Goal: Task Accomplishment & Management: Use online tool/utility

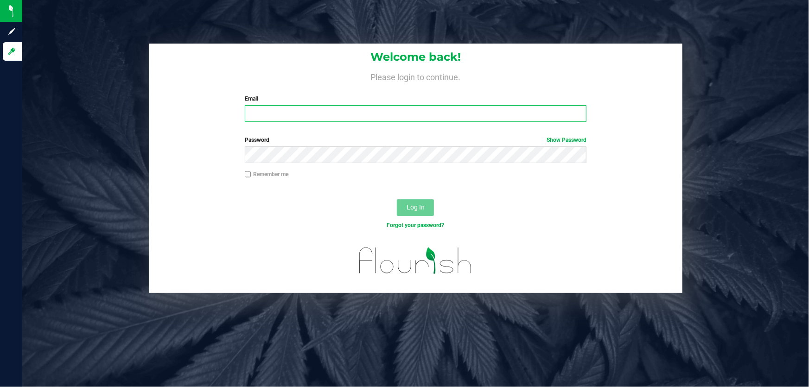
click at [311, 106] on input "Email" at bounding box center [416, 113] width 342 height 17
type input "gmarchany@liveparallel.com"
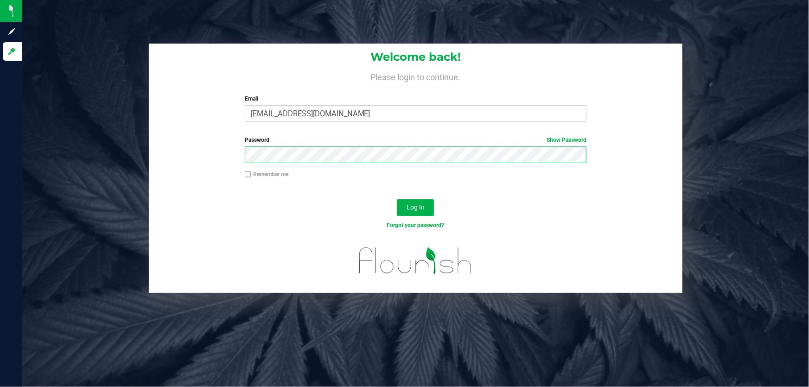
click at [397, 199] on button "Log In" at bounding box center [415, 207] width 37 height 17
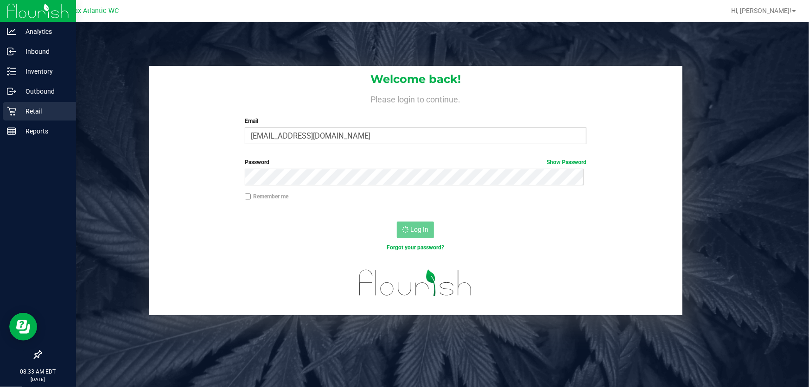
click at [8, 108] on icon at bounding box center [11, 111] width 9 height 9
click at [9, 112] on icon at bounding box center [11, 111] width 9 height 9
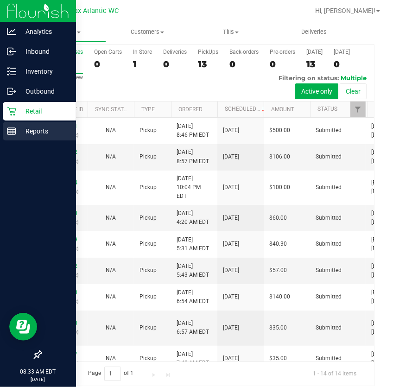
click at [16, 128] on p "Reports" at bounding box center [44, 131] width 56 height 11
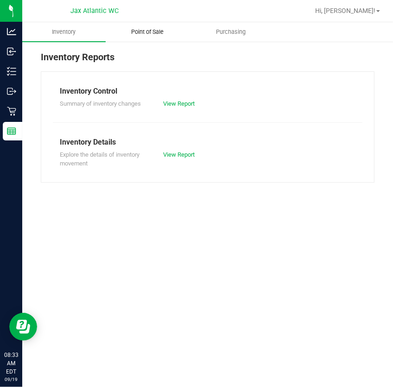
click at [160, 33] on span "Point of Sale" at bounding box center [148, 32] width 58 height 8
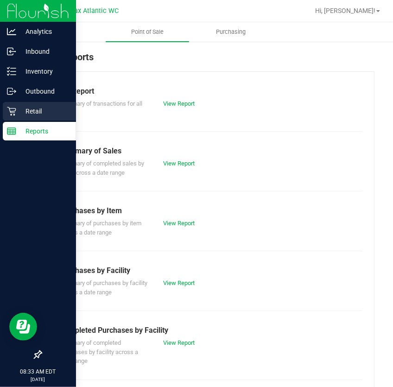
click at [9, 117] on div "Retail" at bounding box center [39, 111] width 73 height 19
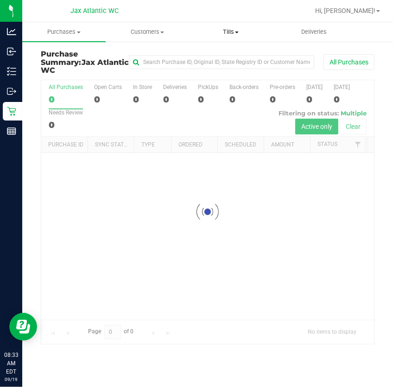
click at [227, 30] on span "Tills" at bounding box center [231, 32] width 83 height 8
click at [230, 57] on span "Manage tills" at bounding box center [220, 56] width 63 height 8
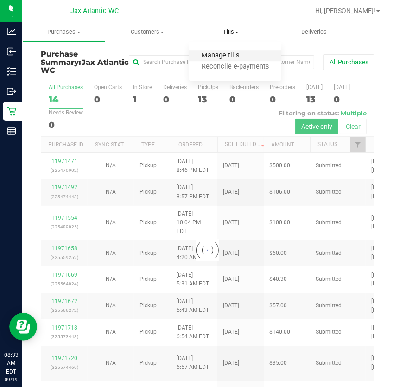
click at [218, 53] on span "Manage tills" at bounding box center [220, 56] width 63 height 8
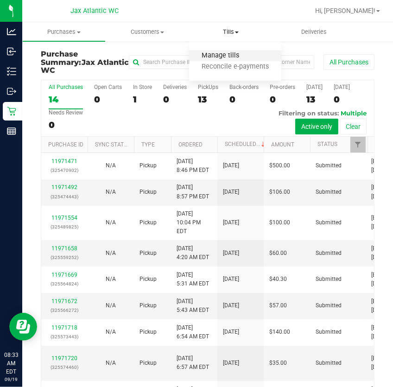
click at [220, 58] on span "Manage tills" at bounding box center [220, 56] width 63 height 8
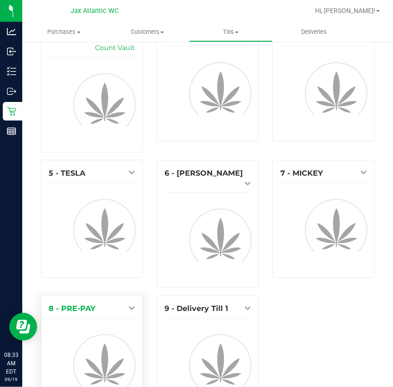
scroll to position [42, 0]
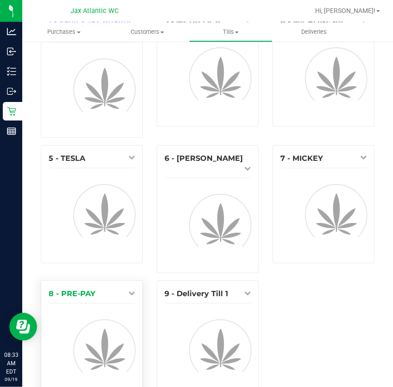
click at [124, 289] on link at bounding box center [129, 292] width 11 height 7
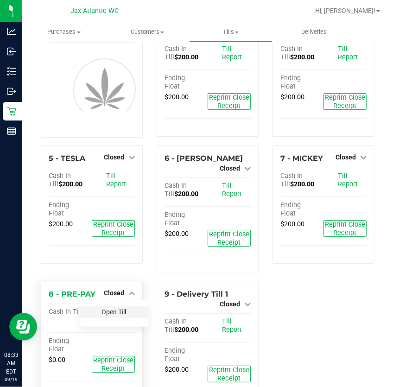
click at [113, 308] on link "Open Till" at bounding box center [114, 311] width 25 height 7
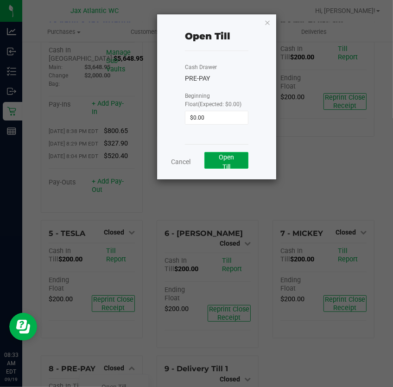
click at [237, 163] on button "Open Till" at bounding box center [227, 160] width 44 height 17
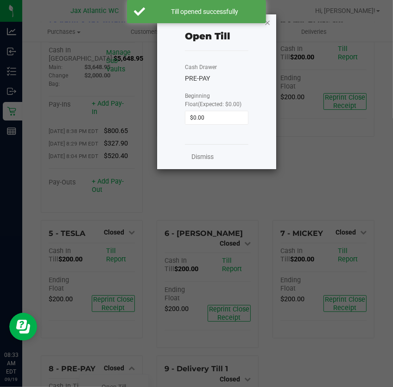
click at [269, 23] on icon "button" at bounding box center [267, 22] width 6 height 11
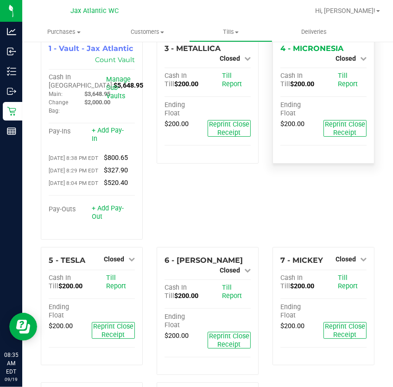
scroll to position [0, 0]
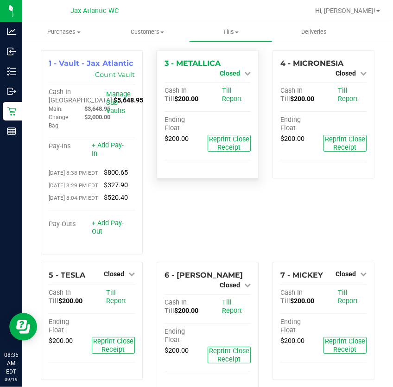
click at [226, 71] on div "Closed" at bounding box center [235, 73] width 31 height 11
click at [227, 72] on span "Closed" at bounding box center [230, 73] width 20 height 7
click at [229, 82] on link "Open Till" at bounding box center [230, 81] width 25 height 7
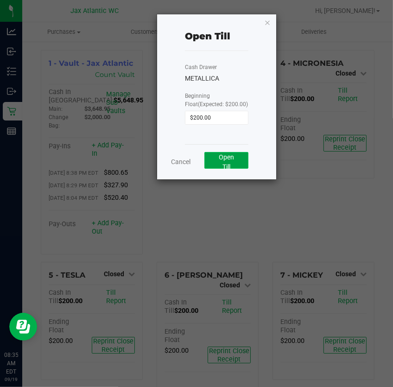
click at [223, 162] on button "Open Till" at bounding box center [227, 160] width 44 height 17
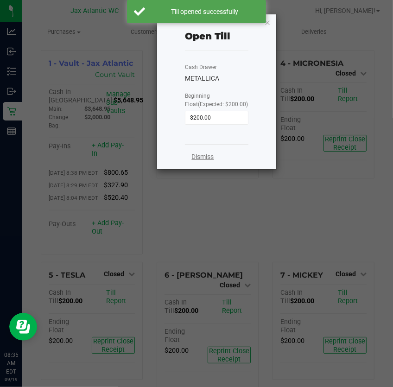
click at [198, 154] on link "Dismiss" at bounding box center [203, 157] width 22 height 10
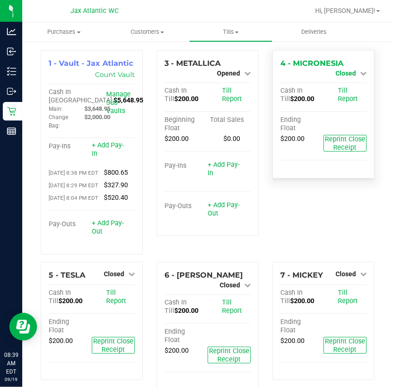
click at [360, 72] on icon at bounding box center [363, 73] width 6 height 6
click at [344, 79] on link "Open Till" at bounding box center [345, 81] width 25 height 7
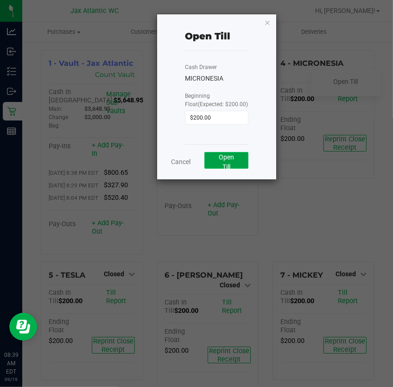
click at [224, 152] on button "Open Till" at bounding box center [227, 160] width 44 height 17
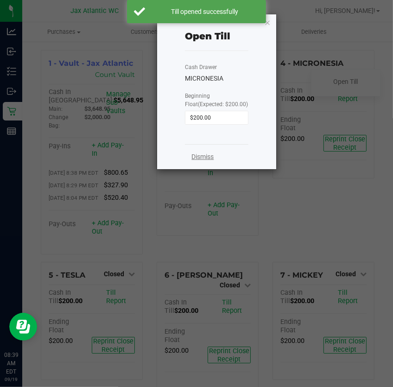
click at [198, 158] on link "Dismiss" at bounding box center [203, 157] width 22 height 10
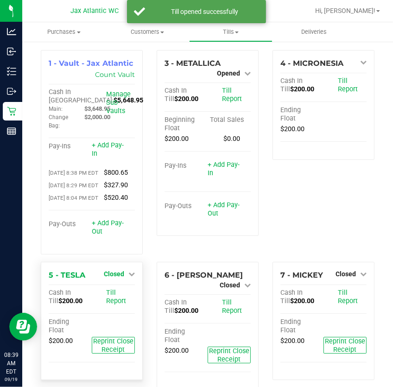
click at [129, 277] on icon at bounding box center [131, 274] width 6 height 6
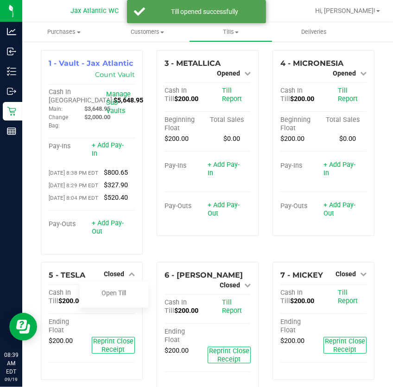
click at [218, 259] on div "3 - METALLICA Opened Close Till Cash In Till $200.00 Till Report Beginning Floa…" at bounding box center [208, 156] width 116 height 212
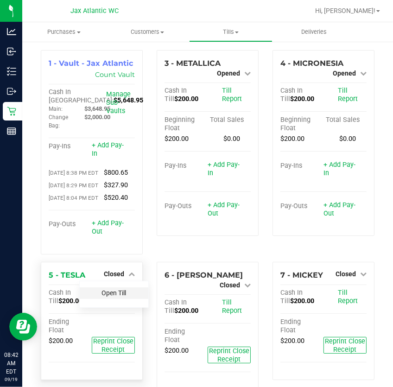
click at [110, 297] on link "Open Till" at bounding box center [114, 292] width 25 height 7
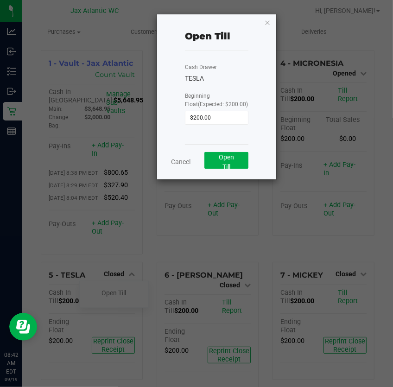
click at [209, 150] on div "Cancel Open Till" at bounding box center [217, 161] width 64 height 35
click at [211, 151] on div "Cancel Open Till" at bounding box center [217, 161] width 64 height 35
click at [210, 160] on button "Open Till" at bounding box center [227, 160] width 44 height 17
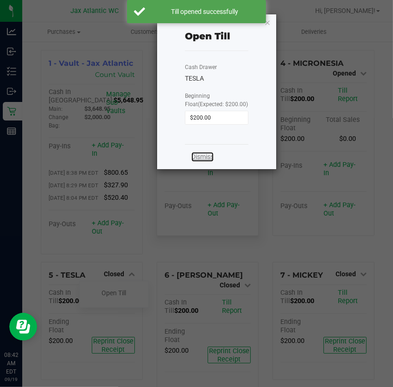
click at [210, 154] on link "Dismiss" at bounding box center [203, 157] width 22 height 10
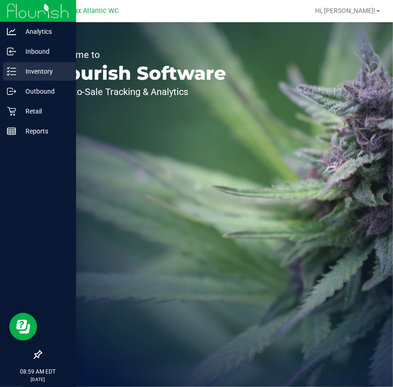
click at [19, 75] on p "Inventory" at bounding box center [44, 71] width 56 height 11
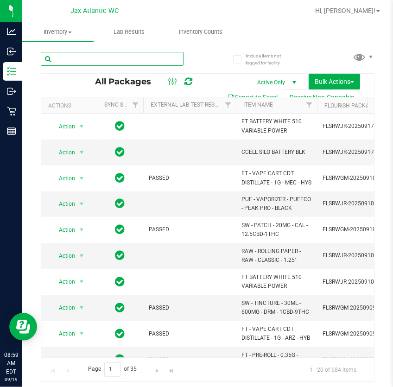
click at [106, 57] on input "text" at bounding box center [112, 59] width 143 height 14
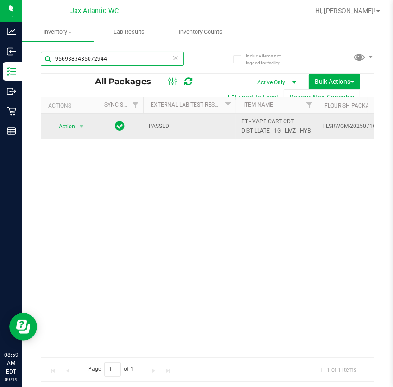
type input "9569383435072944"
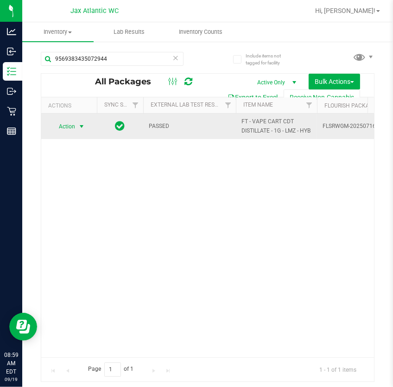
click at [73, 131] on span "Action" at bounding box center [63, 126] width 25 height 13
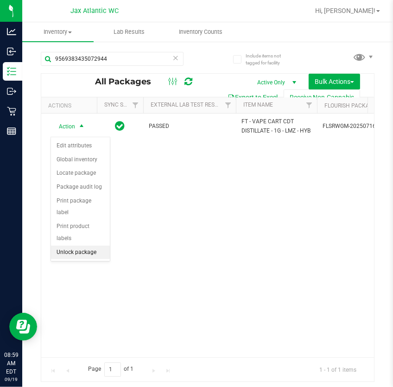
click at [79, 246] on li "Unlock package" at bounding box center [80, 253] width 59 height 14
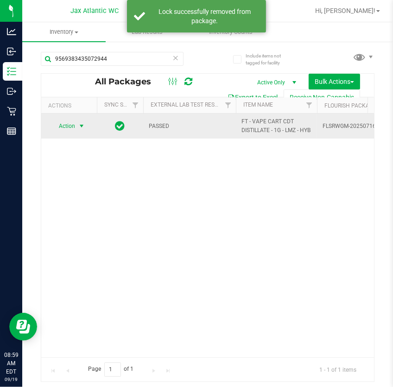
click at [83, 130] on span "select" at bounding box center [81, 125] width 7 height 7
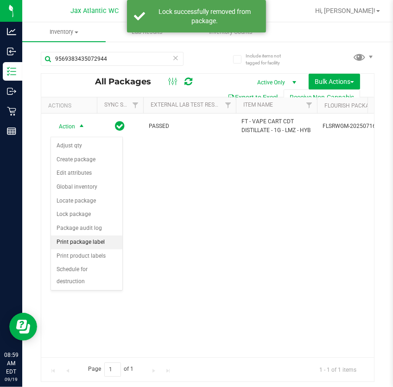
click at [93, 239] on li "Print package label" at bounding box center [86, 243] width 71 height 14
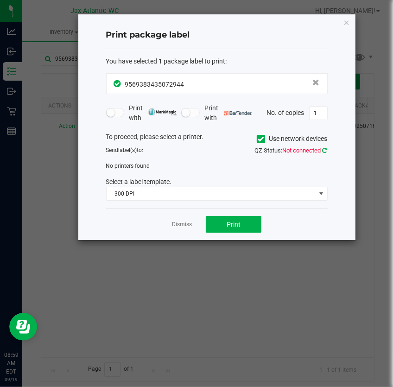
click at [324, 149] on icon at bounding box center [325, 150] width 5 height 6
click at [185, 224] on link "Dismiss" at bounding box center [182, 225] width 20 height 8
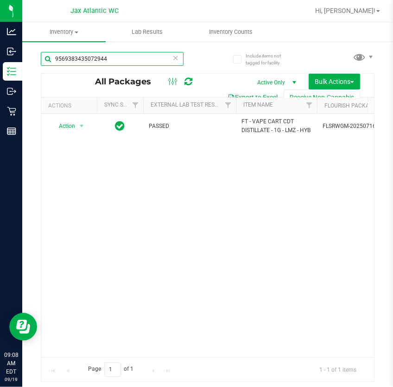
click at [120, 58] on input "9569383435072944" at bounding box center [112, 59] width 143 height 14
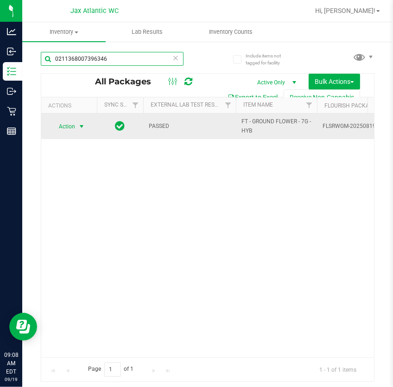
type input "0211368007396346"
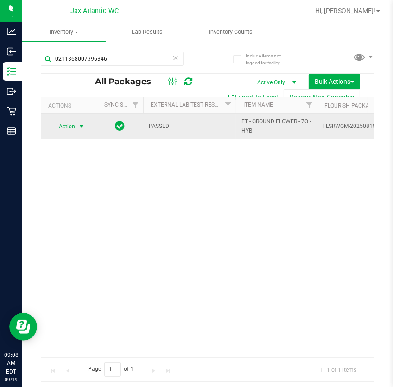
click at [80, 130] on span "select" at bounding box center [81, 126] width 7 height 7
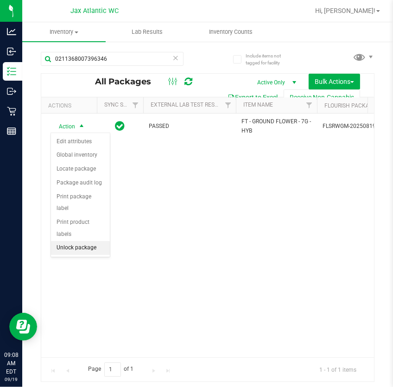
click at [92, 241] on li "Unlock package" at bounding box center [80, 248] width 59 height 14
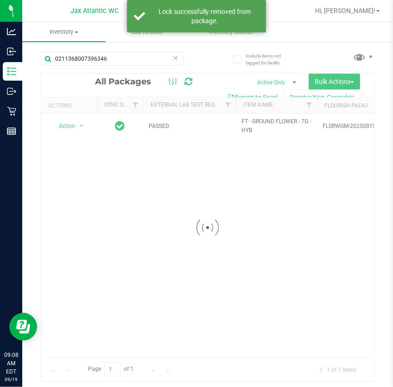
click at [80, 129] on div at bounding box center [207, 228] width 333 height 308
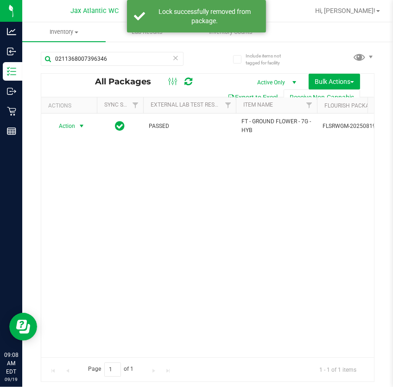
click at [80, 127] on span "select" at bounding box center [81, 125] width 7 height 7
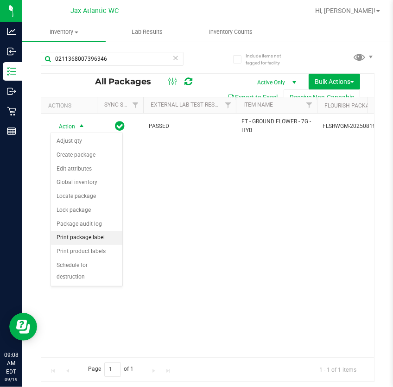
click at [93, 239] on li "Print package label" at bounding box center [86, 238] width 71 height 14
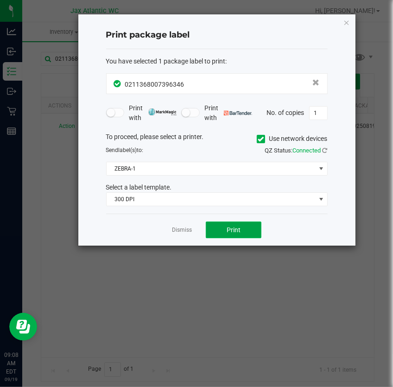
click at [231, 230] on span "Print" at bounding box center [234, 229] width 14 height 7
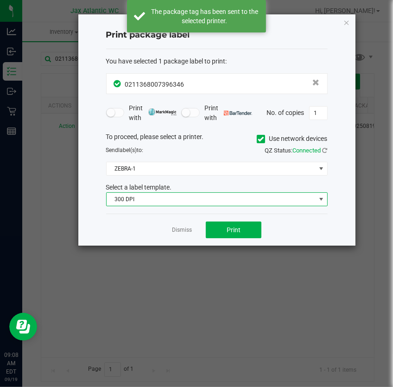
click at [180, 198] on span "300 DPI" at bounding box center [211, 199] width 209 height 13
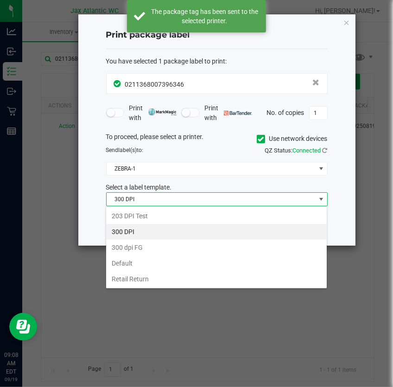
scroll to position [14, 222]
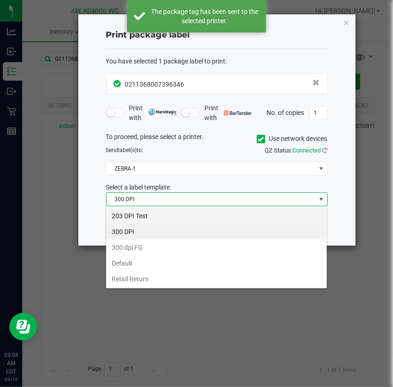
click at [150, 214] on li "203 DPI Test" at bounding box center [216, 216] width 221 height 16
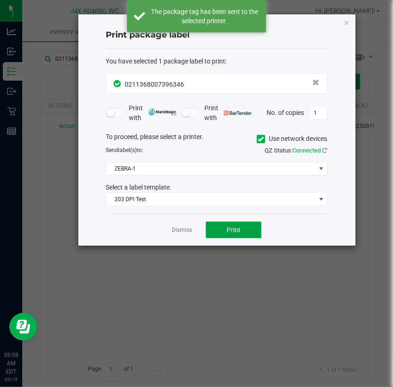
click at [220, 228] on button "Print" at bounding box center [234, 230] width 56 height 17
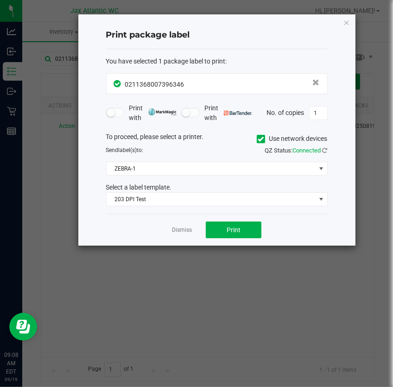
click at [343, 22] on div "Print package label You have selected 1 package label to print : 02113680073963…" at bounding box center [216, 129] width 277 height 231
click at [345, 23] on icon "button" at bounding box center [347, 22] width 6 height 11
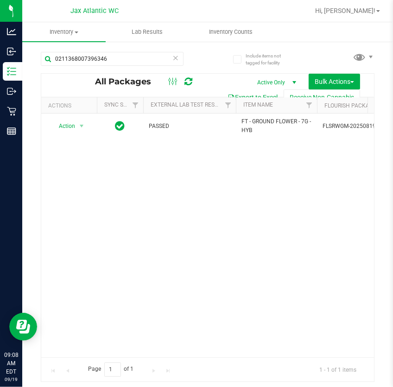
click at [176, 61] on icon at bounding box center [176, 57] width 6 height 11
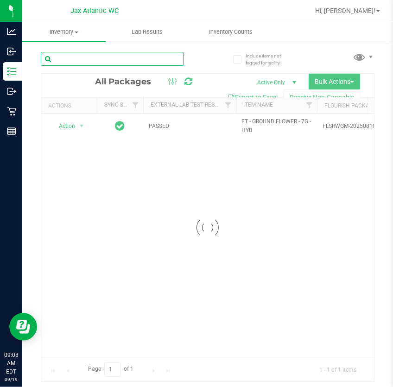
click at [150, 58] on input "text" at bounding box center [112, 59] width 143 height 14
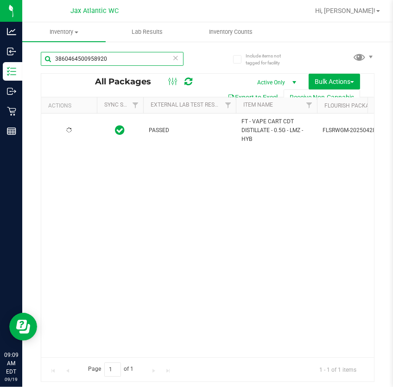
type input "3860464500958920"
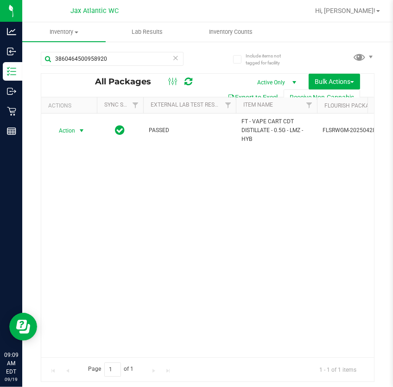
click at [75, 131] on span "Action" at bounding box center [63, 130] width 25 height 13
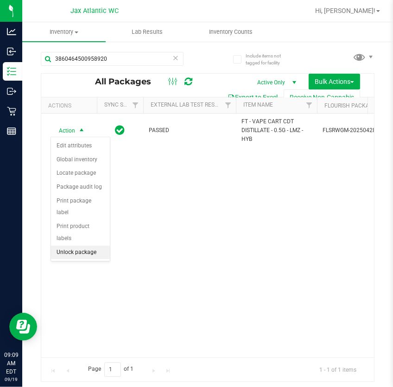
click at [79, 246] on li "Unlock package" at bounding box center [80, 253] width 59 height 14
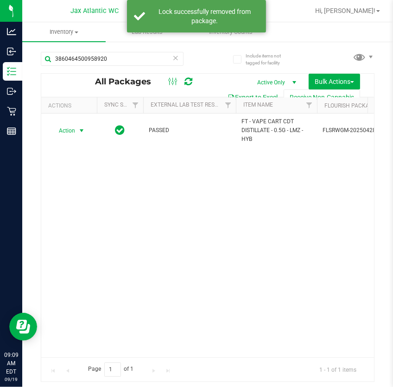
click at [78, 131] on span "select" at bounding box center [81, 130] width 7 height 7
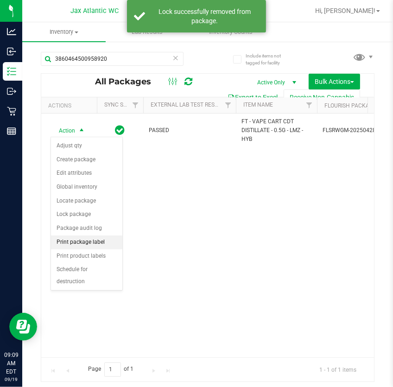
click at [83, 244] on li "Print package label" at bounding box center [86, 243] width 71 height 14
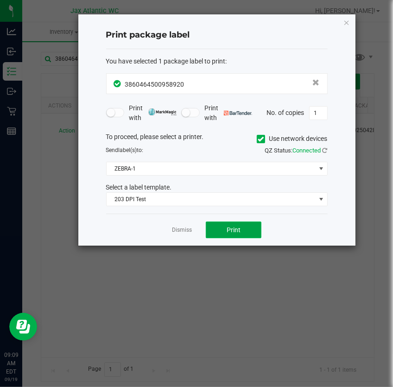
click at [232, 231] on span "Print" at bounding box center [234, 229] width 14 height 7
